Goal: Task Accomplishment & Management: Manage account settings

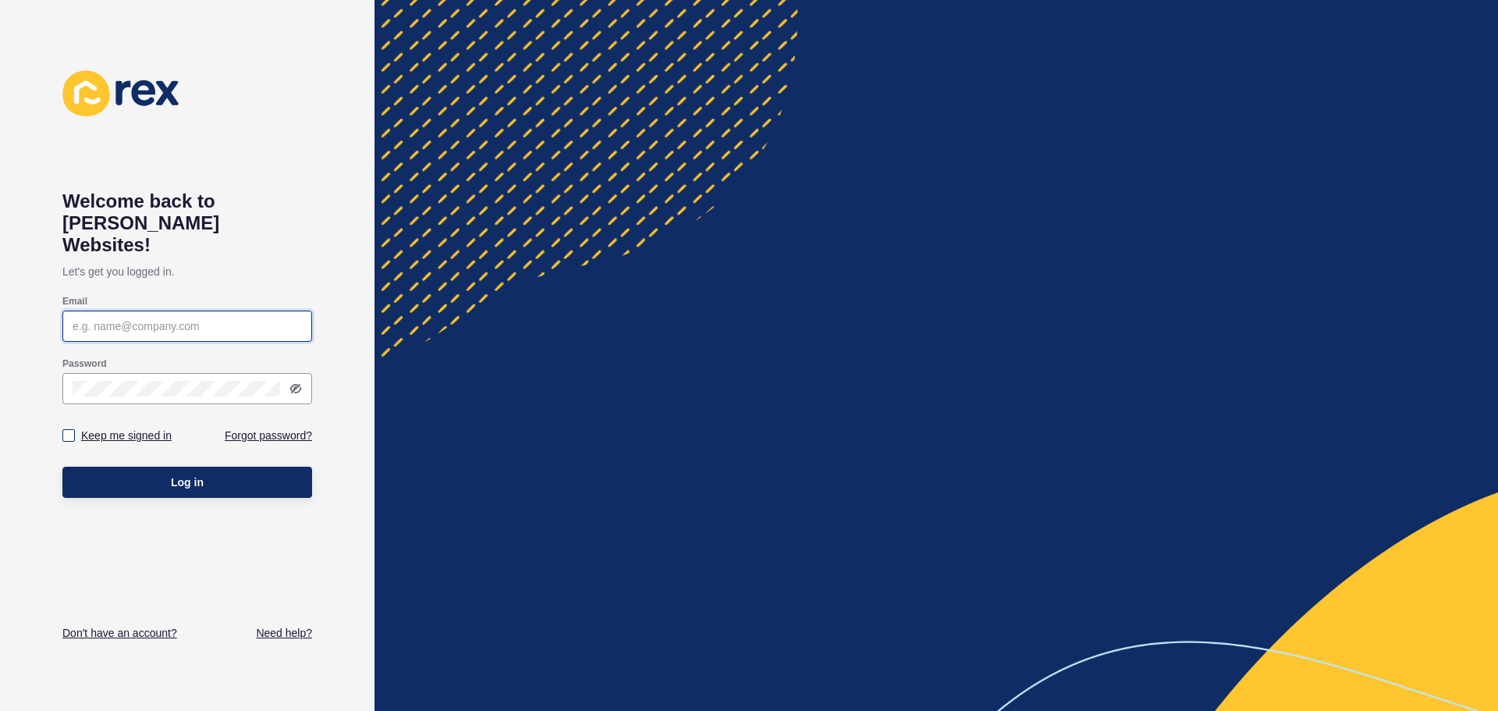
type input "footscray@burnham.com.au"
click at [142, 428] on label "Keep me signed in" at bounding box center [126, 436] width 91 height 16
click at [76, 431] on input "Keep me signed in" at bounding box center [71, 436] width 10 height 10
checkbox input "true"
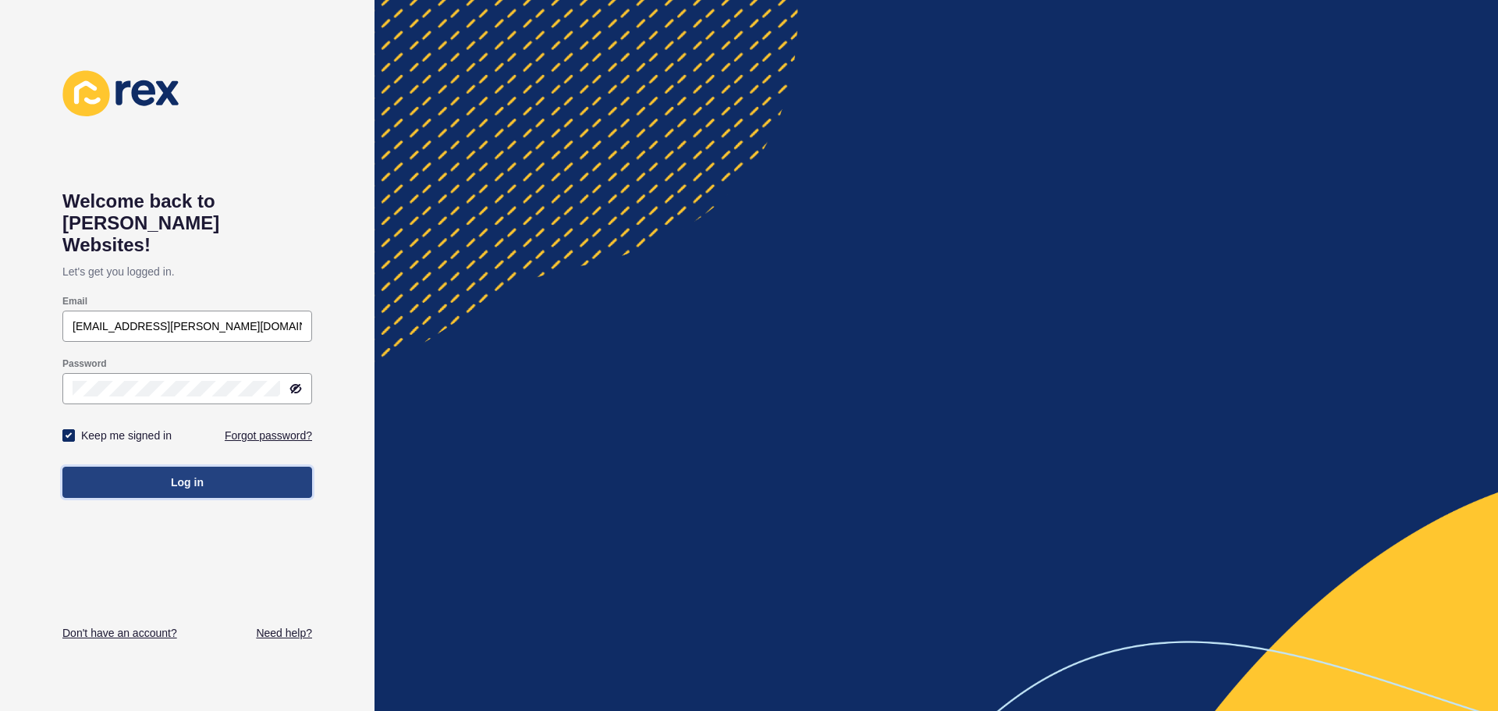
click at [160, 467] on button "Log in" at bounding box center [187, 482] width 250 height 31
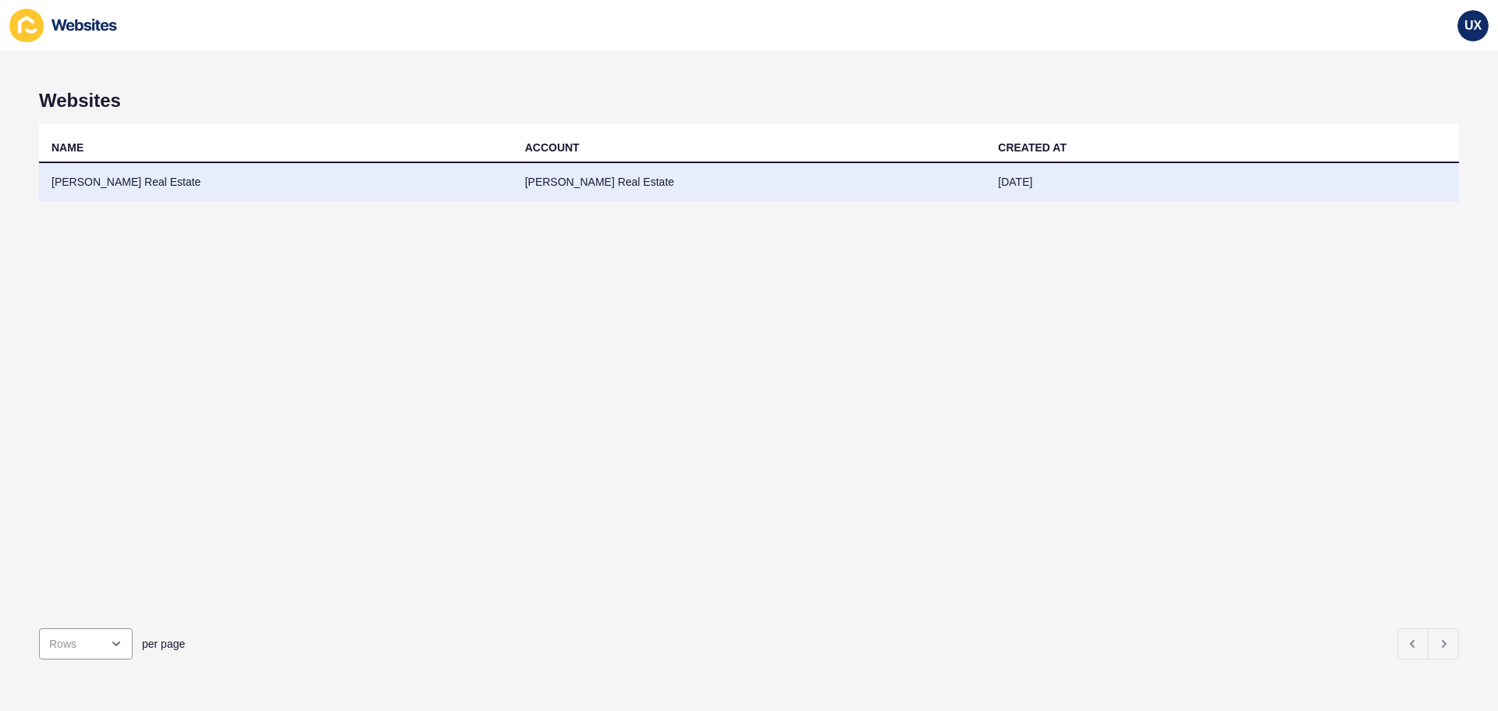
click at [748, 186] on td "[PERSON_NAME] Real Estate" at bounding box center [750, 182] width 474 height 38
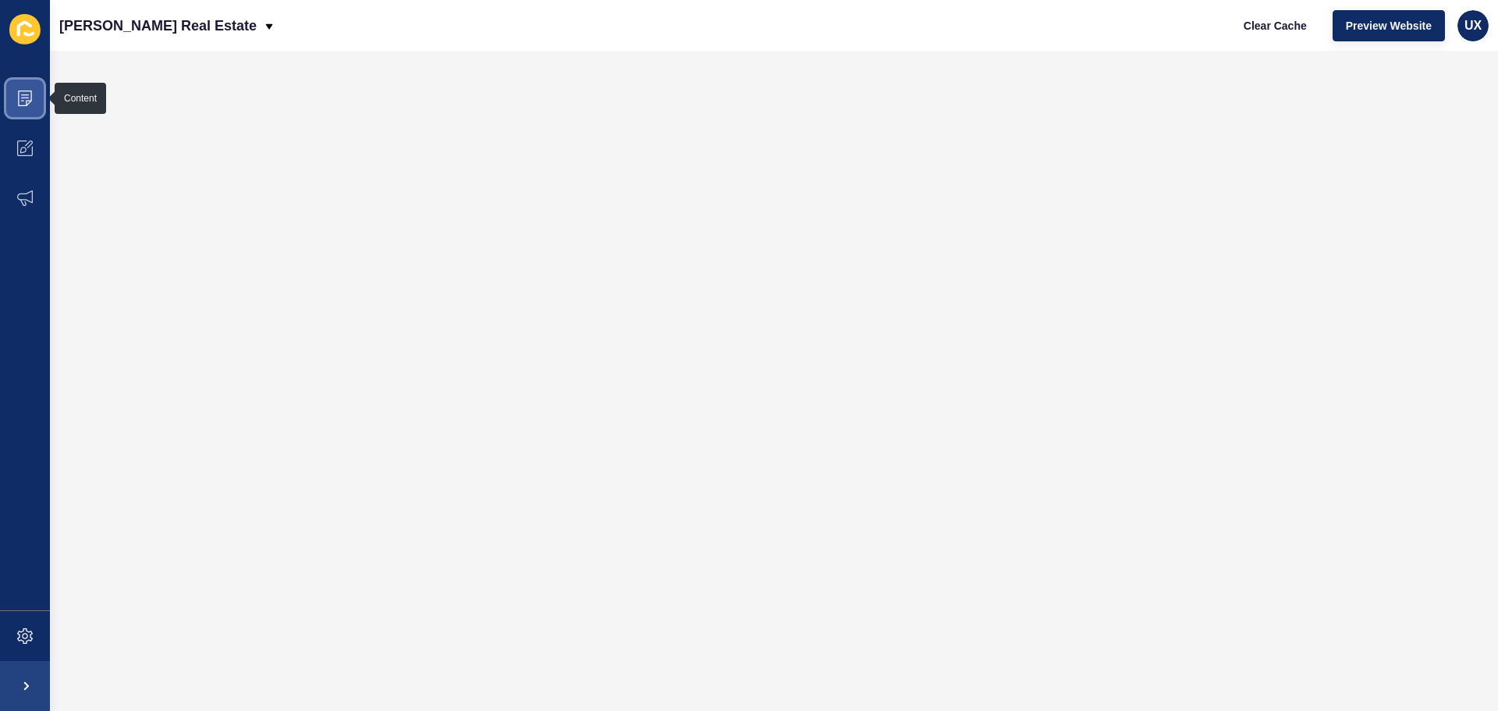
click at [19, 92] on icon at bounding box center [25, 99] width 14 height 16
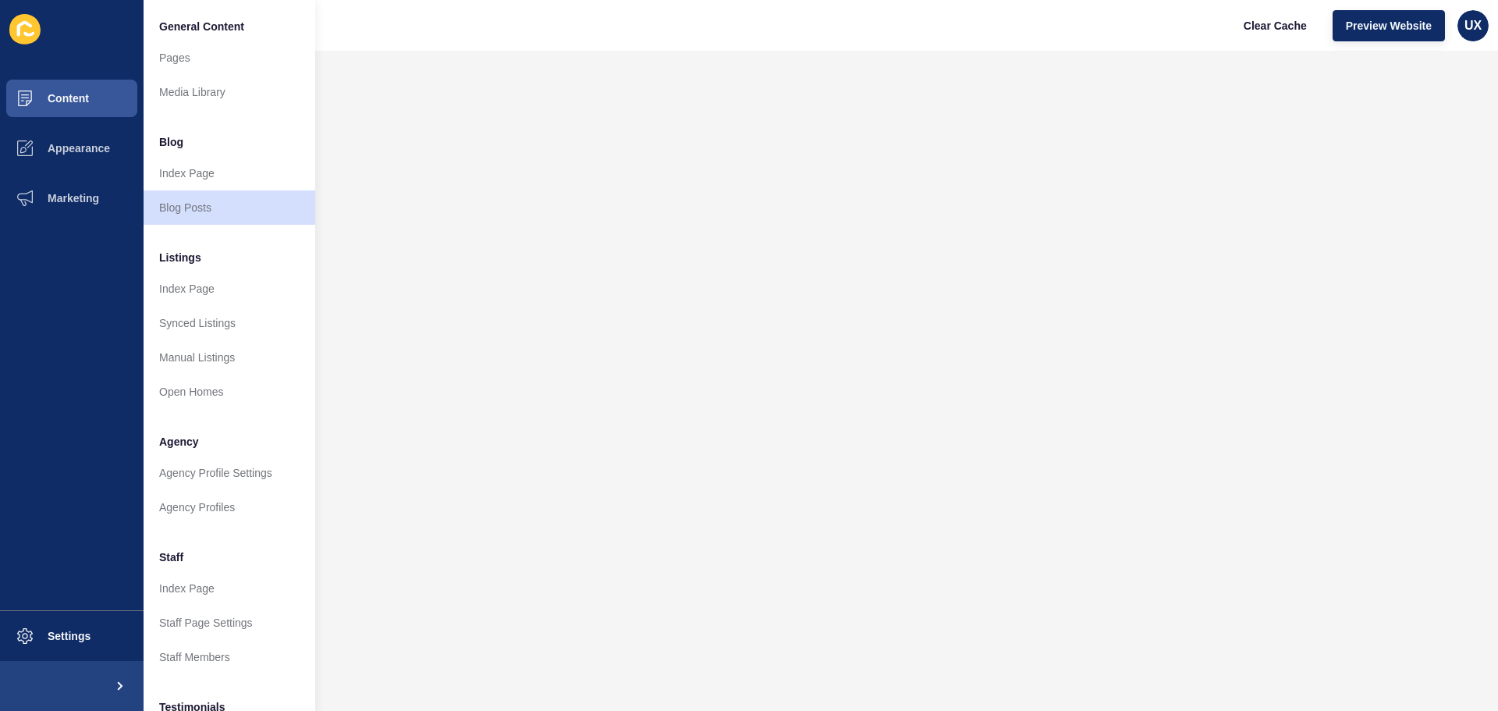
click at [191, 144] on li "Blog" at bounding box center [230, 140] width 172 height 31
click at [197, 180] on link "Index Page" at bounding box center [230, 173] width 172 height 34
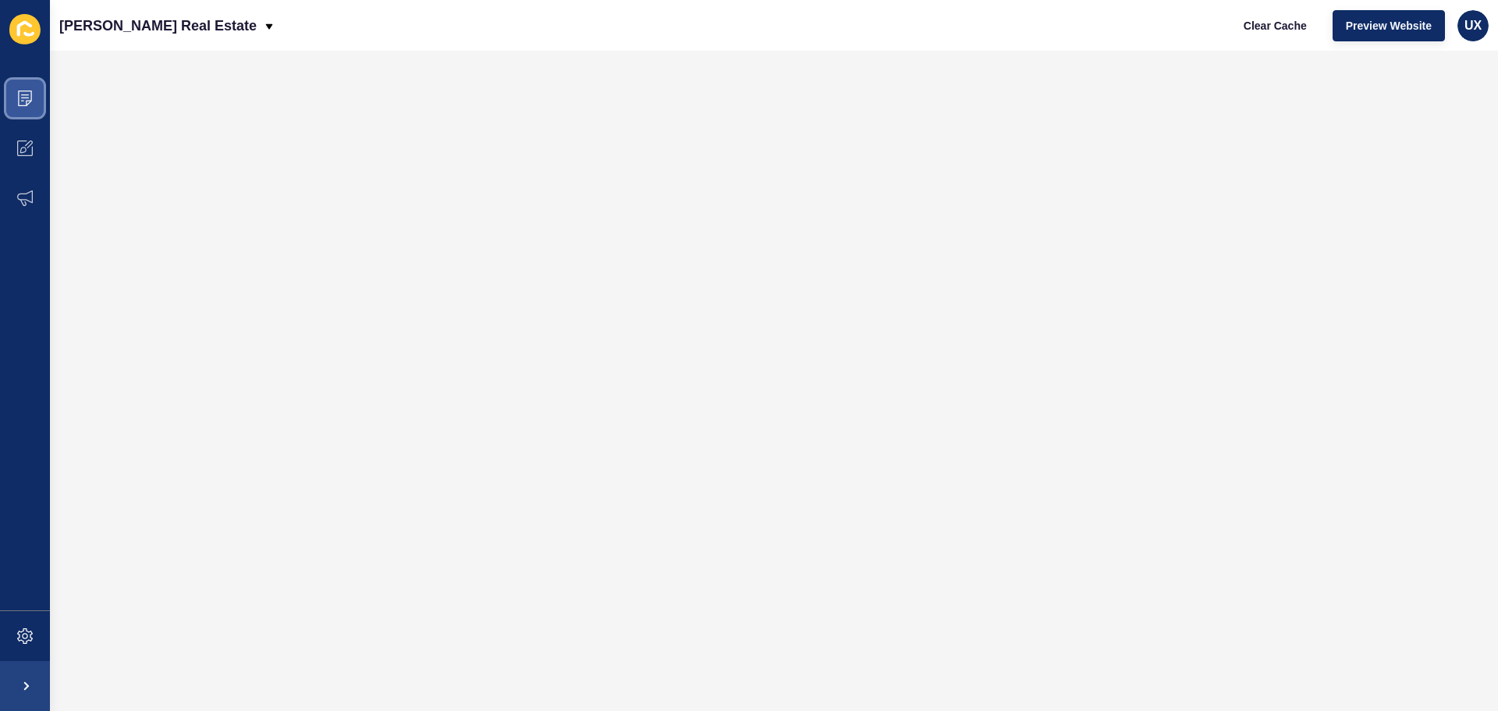
click at [27, 92] on icon at bounding box center [25, 99] width 16 height 16
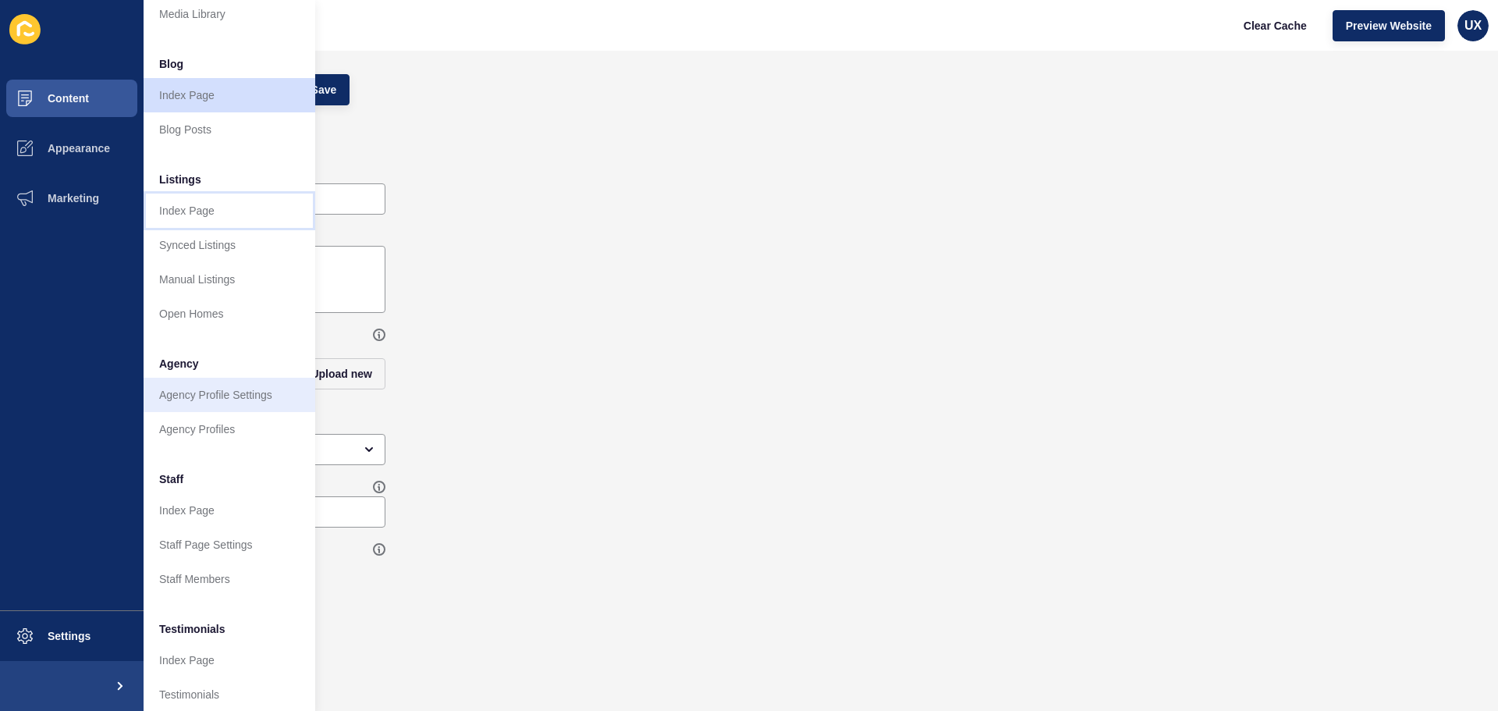
scroll to position [156, 0]
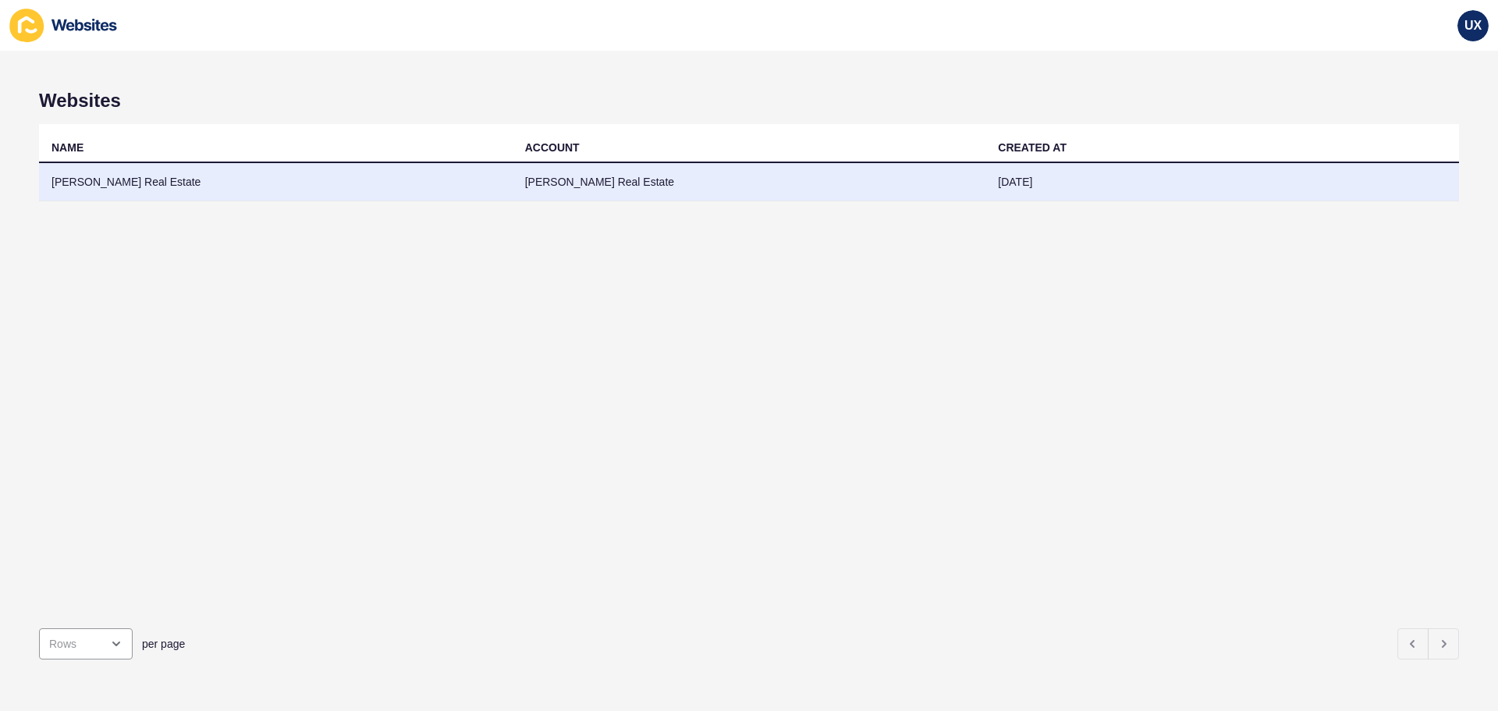
click at [495, 183] on td "[PERSON_NAME] Real Estate" at bounding box center [276, 182] width 474 height 38
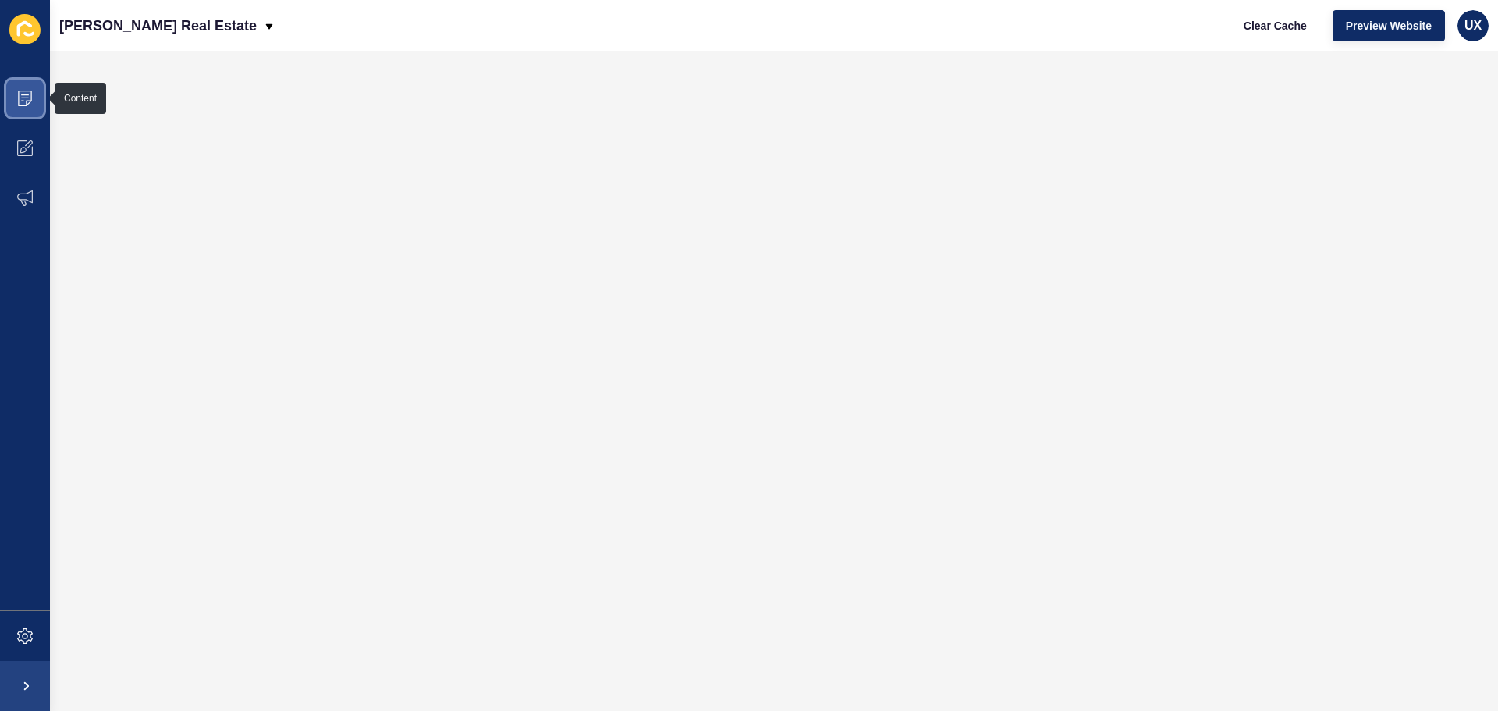
click at [34, 96] on span at bounding box center [25, 98] width 50 height 50
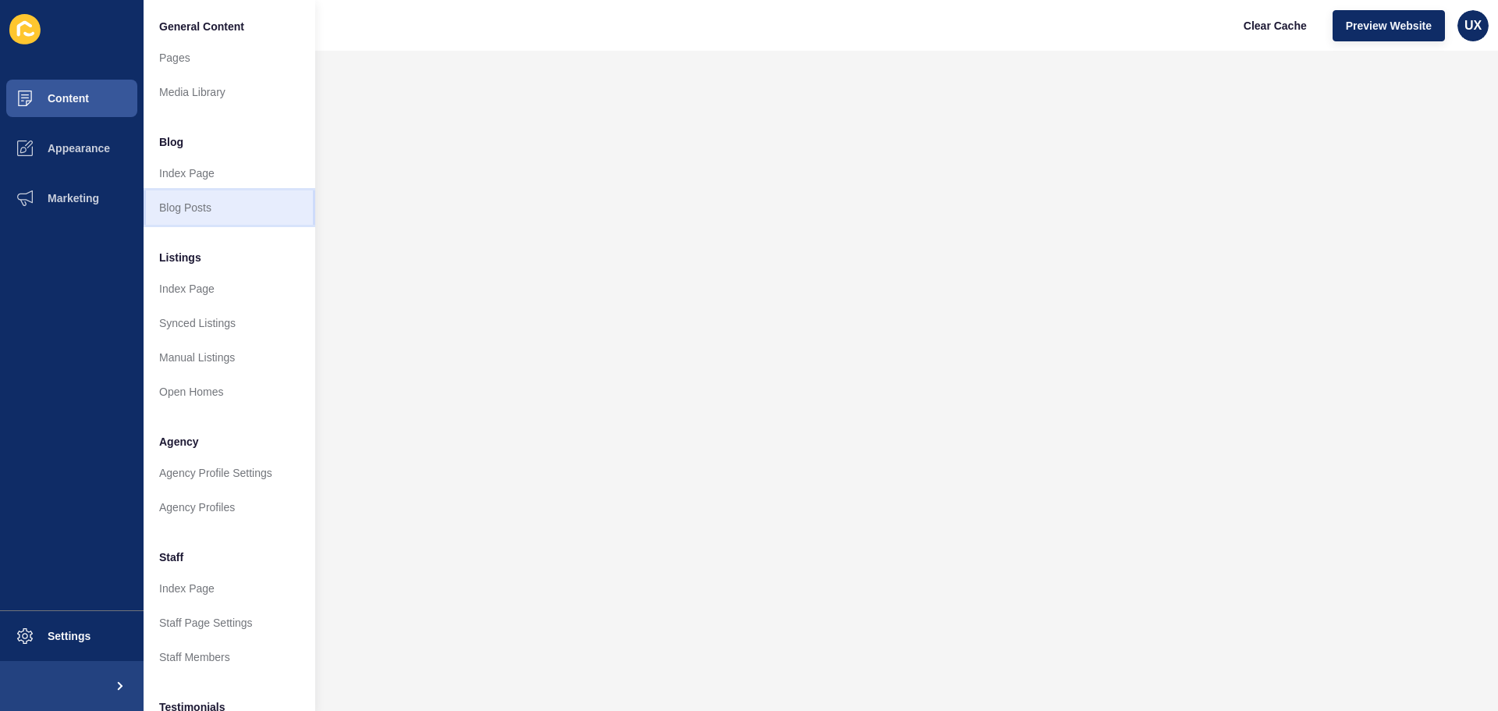
click at [197, 203] on link "Blog Posts" at bounding box center [230, 207] width 172 height 34
